Goal: Information Seeking & Learning: Learn about a topic

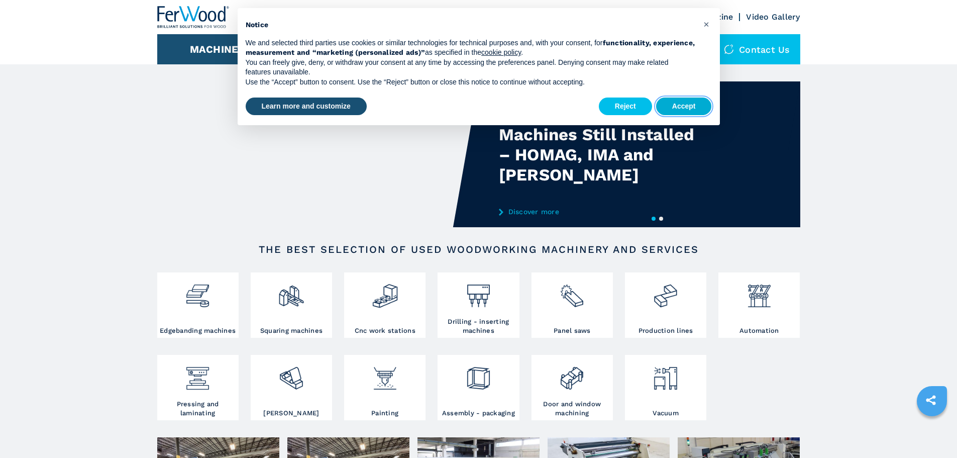
click at [685, 106] on button "Accept" at bounding box center [684, 106] width 56 height 18
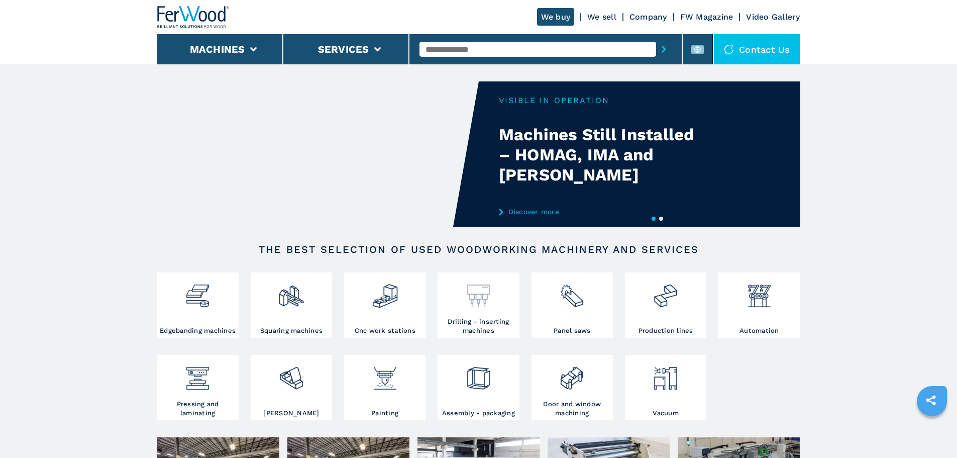
click at [476, 314] on div at bounding box center [478, 296] width 76 height 42
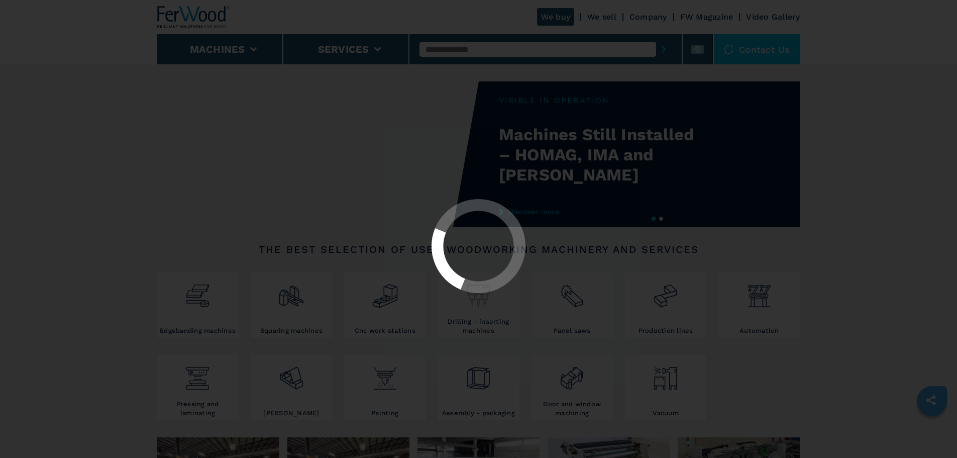
select select "**********"
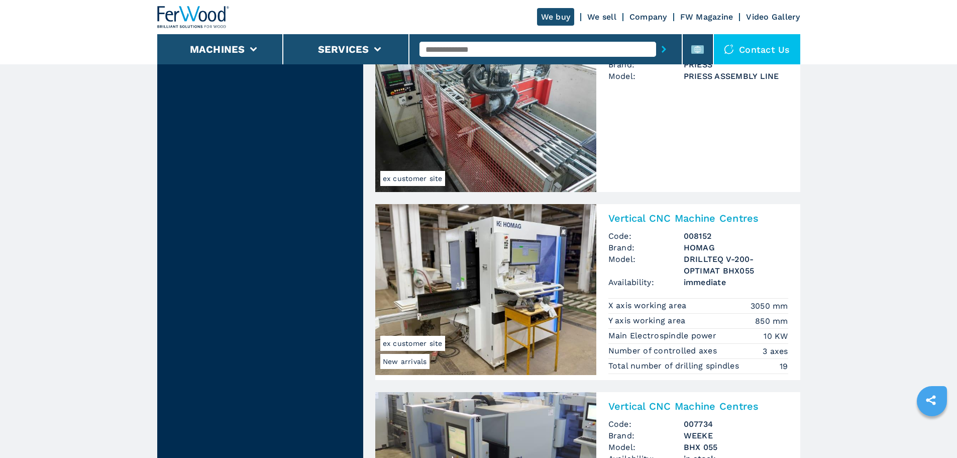
scroll to position [955, 0]
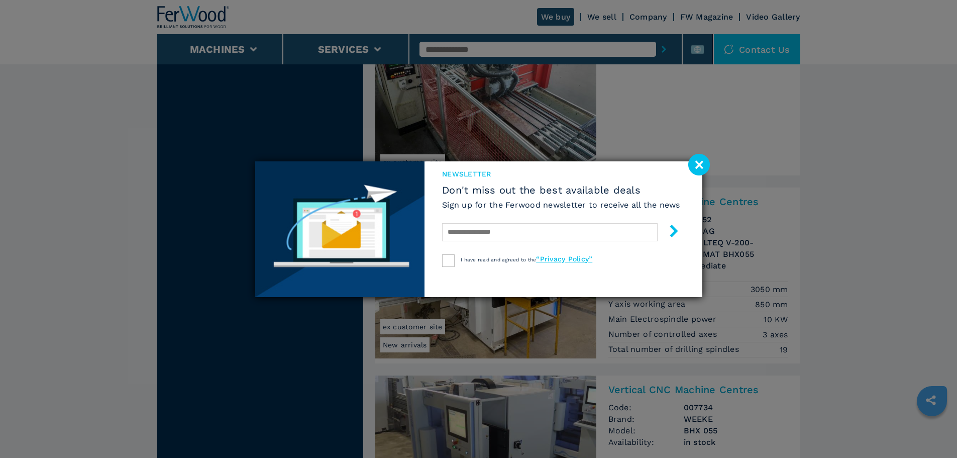
click at [696, 157] on image at bounding box center [699, 165] width 22 height 22
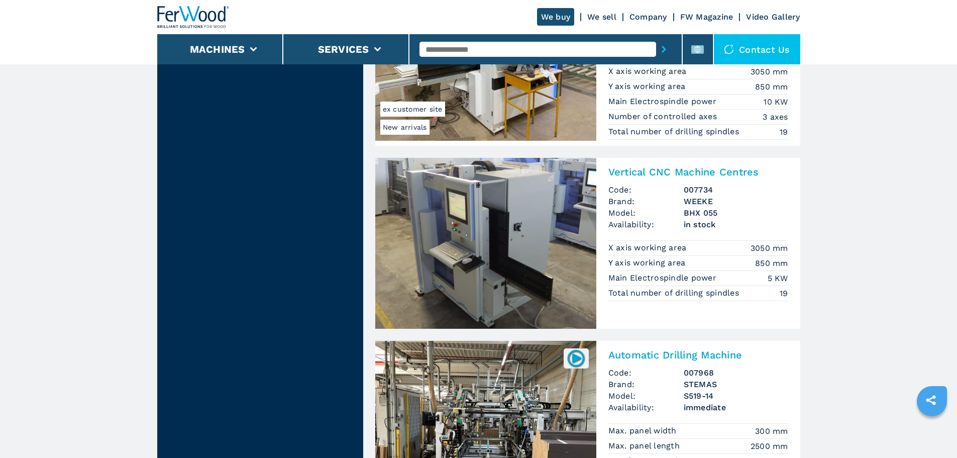
scroll to position [1139, 0]
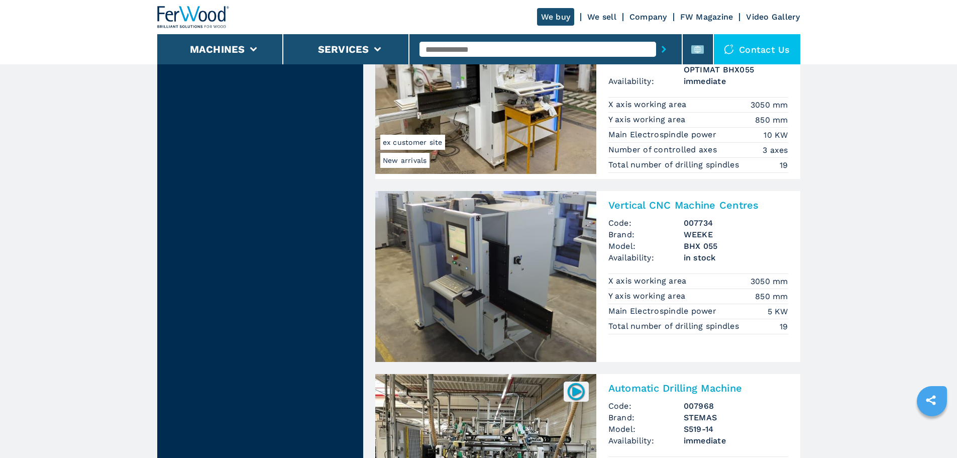
click at [506, 230] on img at bounding box center [485, 276] width 221 height 171
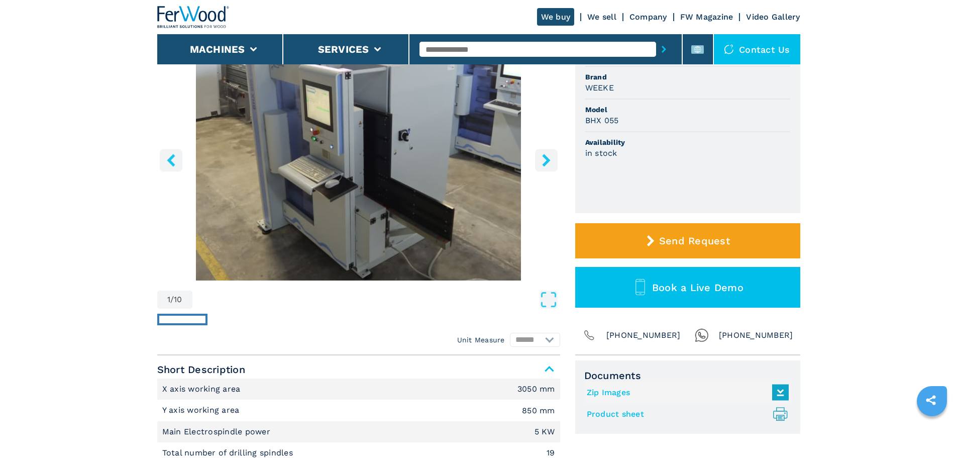
scroll to position [121, 0]
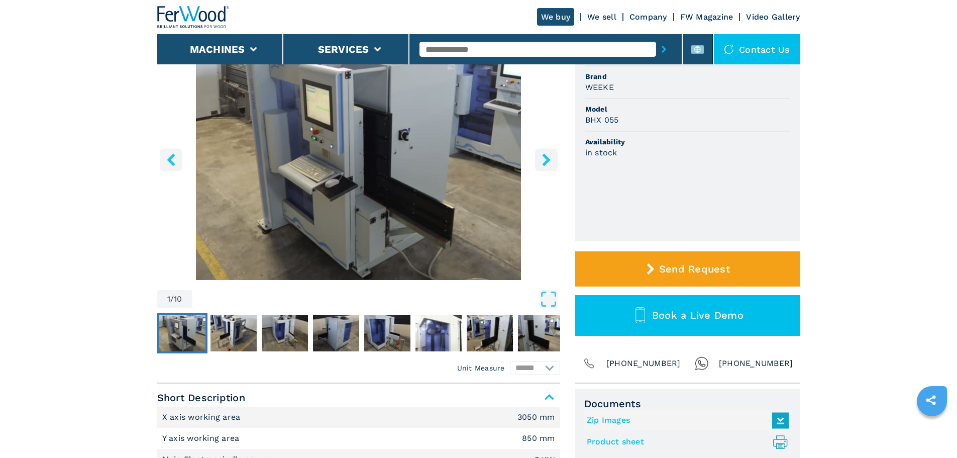
click at [418, 176] on img "Go to Slide 1" at bounding box center [358, 158] width 403 height 244
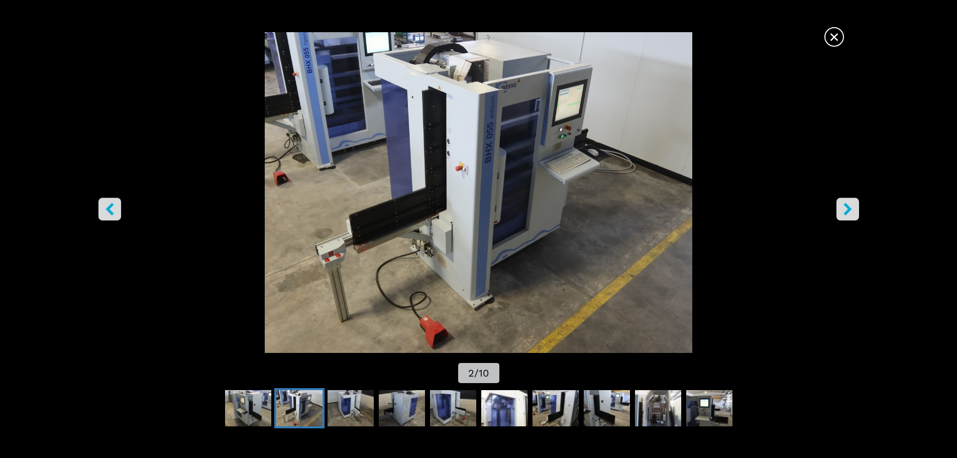
click at [832, 31] on span "×" at bounding box center [834, 35] width 18 height 18
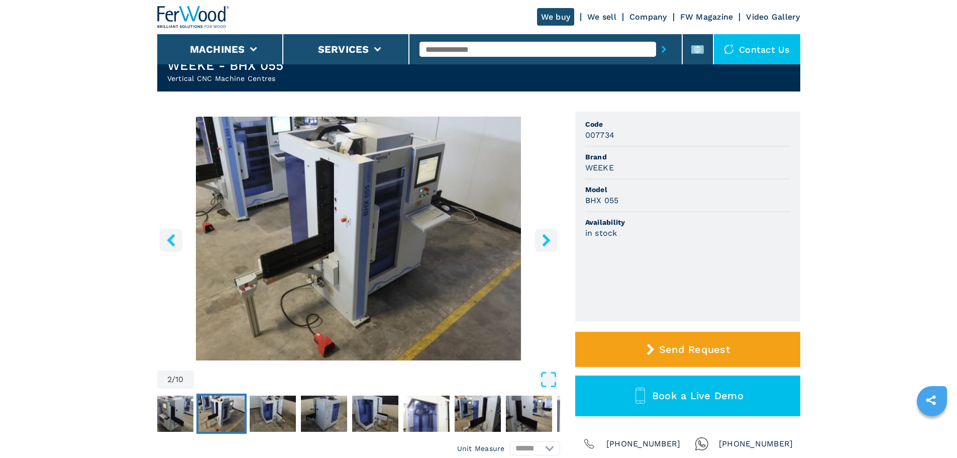
scroll to position [27, 0]
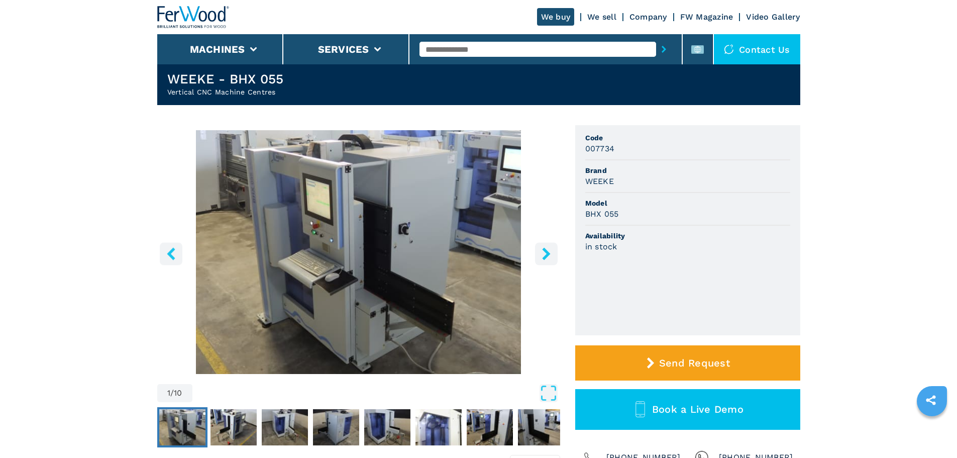
select select "**********"
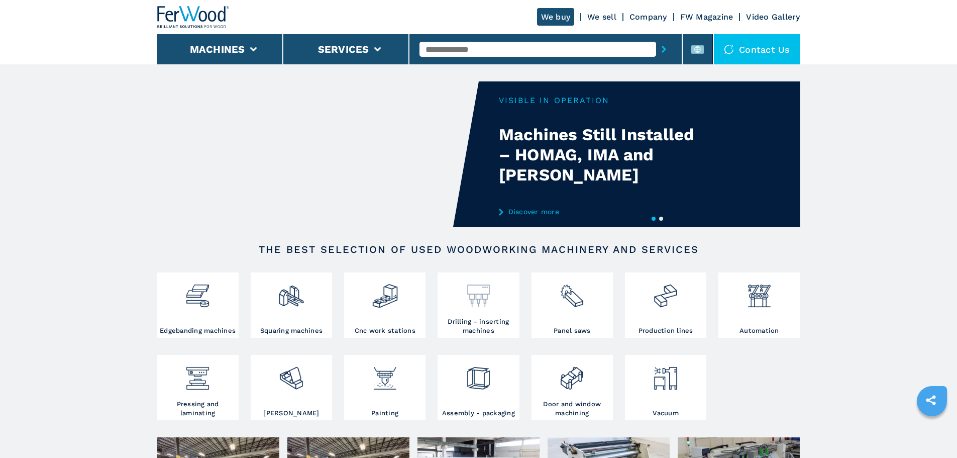
click at [490, 304] on img at bounding box center [478, 292] width 27 height 34
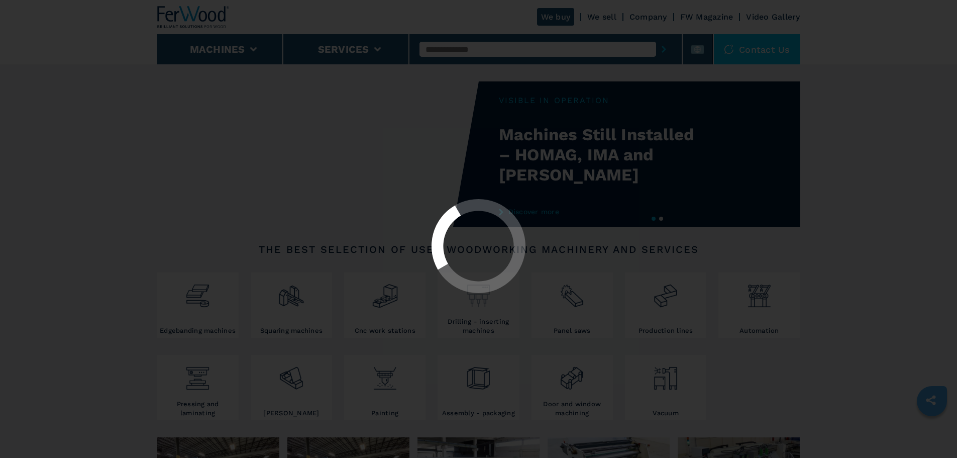
select select "**********"
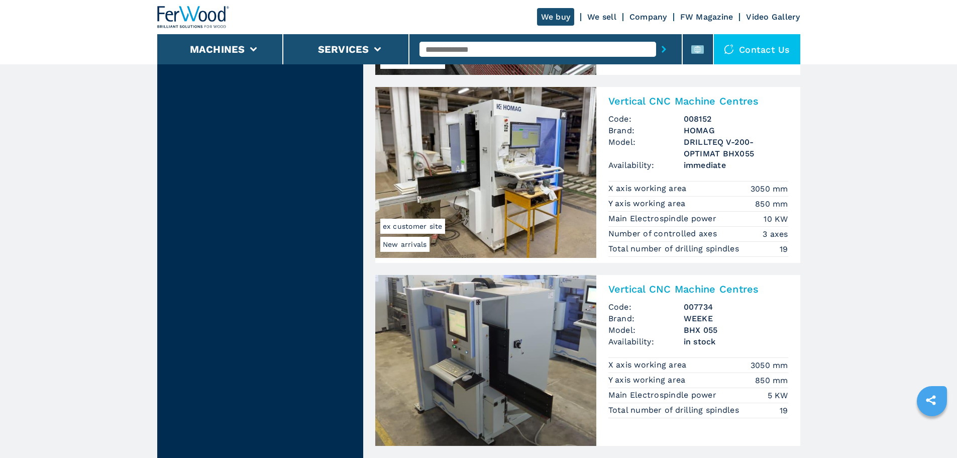
scroll to position [1109, 0]
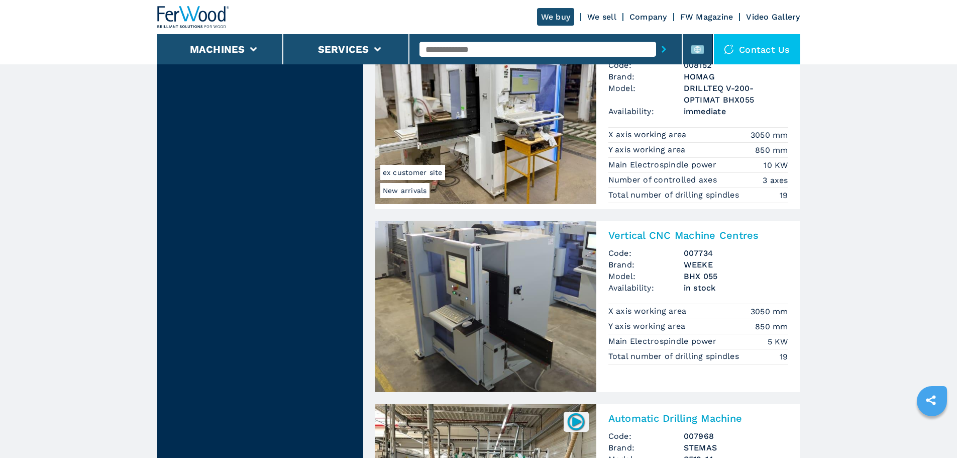
click at [555, 295] on img at bounding box center [485, 306] width 221 height 171
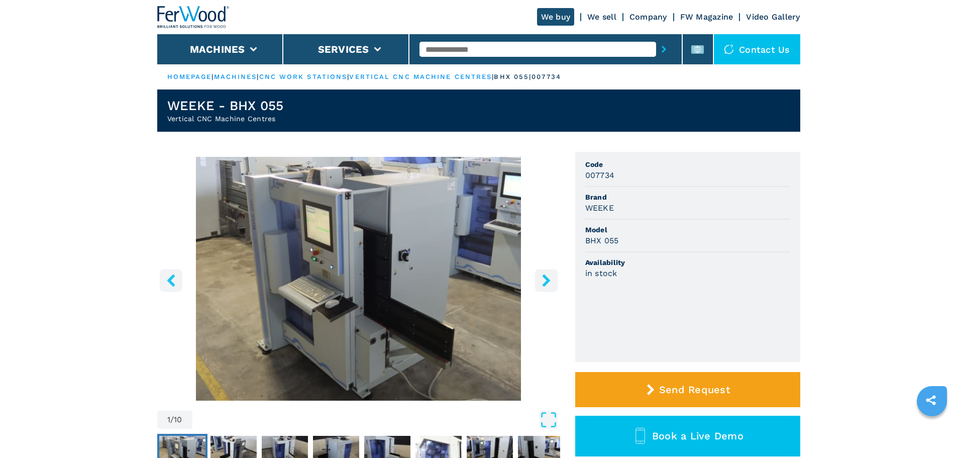
click at [547, 280] on icon "right-button" at bounding box center [546, 280] width 8 height 13
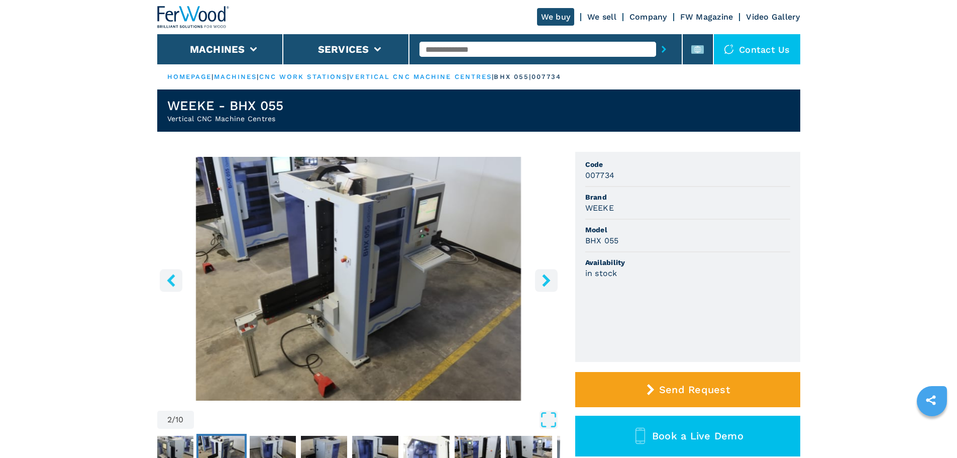
click at [546, 286] on icon "right-button" at bounding box center [546, 280] width 13 height 13
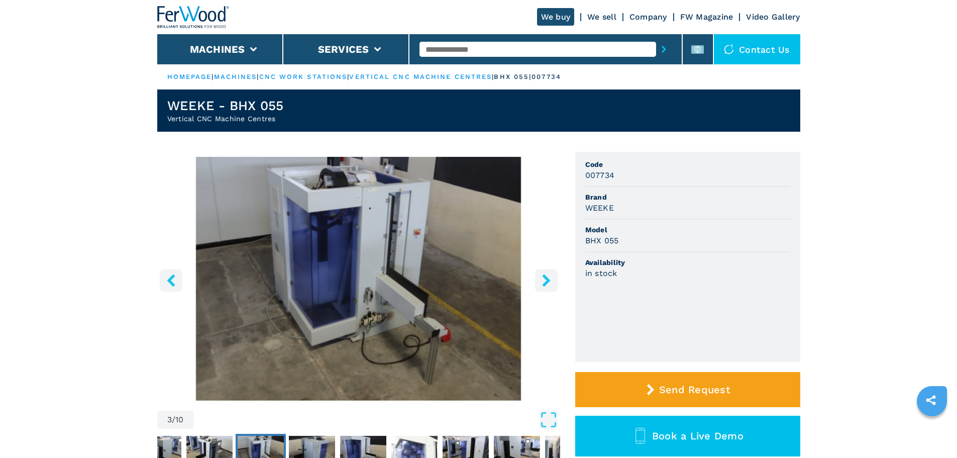
click at [546, 286] on icon "right-button" at bounding box center [546, 280] width 13 height 13
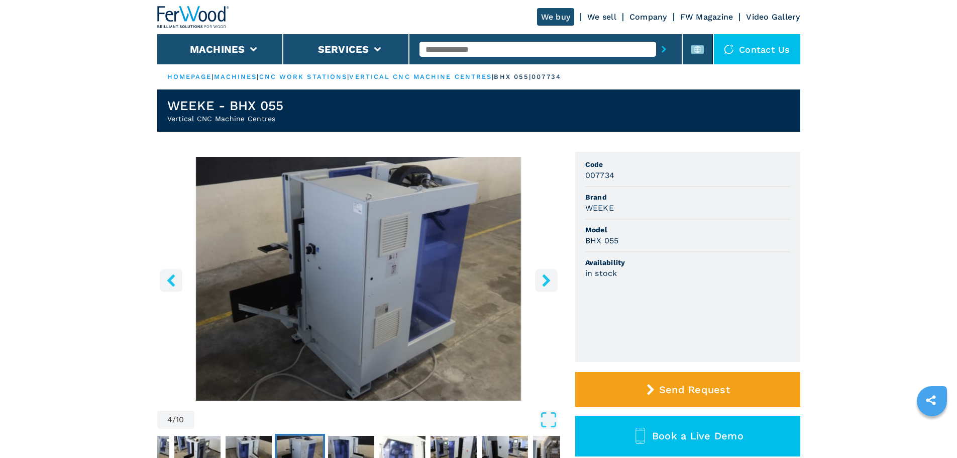
click at [546, 286] on icon "right-button" at bounding box center [546, 280] width 13 height 13
